Goal: Information Seeking & Learning: Learn about a topic

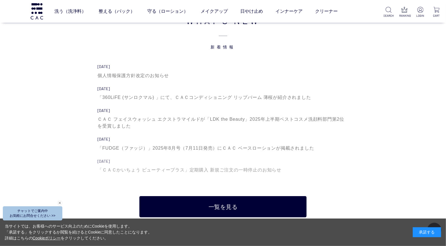
scroll to position [1890, 0]
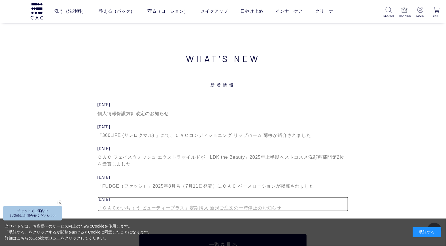
click at [245, 205] on div "「ＣＡＣかいちょう ビューティープラス」定期購入 新規ご注文の一時停止のお知らせ" at bounding box center [223, 208] width 251 height 7
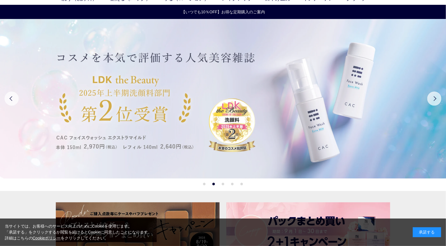
scroll to position [0, 0]
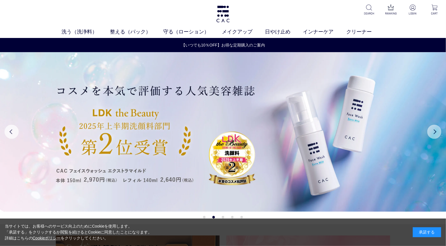
click at [439, 130] on button "Next" at bounding box center [435, 132] width 14 height 14
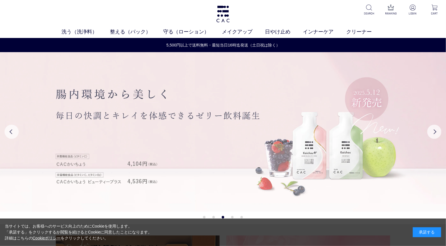
click at [341, 136] on img at bounding box center [223, 132] width 447 height 160
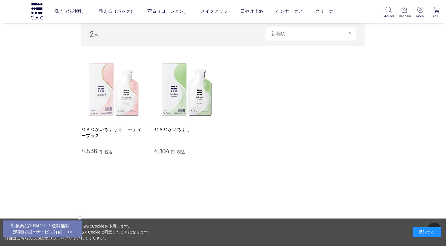
scroll to position [63, 0]
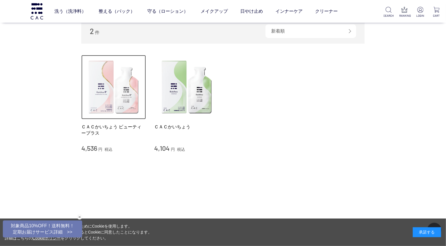
click at [108, 86] on img at bounding box center [113, 87] width 65 height 65
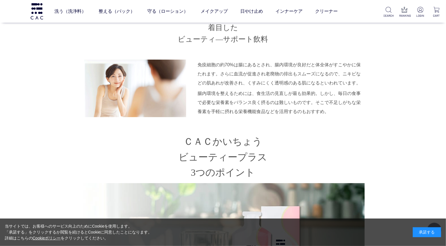
scroll to position [756, 0]
